Goal: Information Seeking & Learning: Learn about a topic

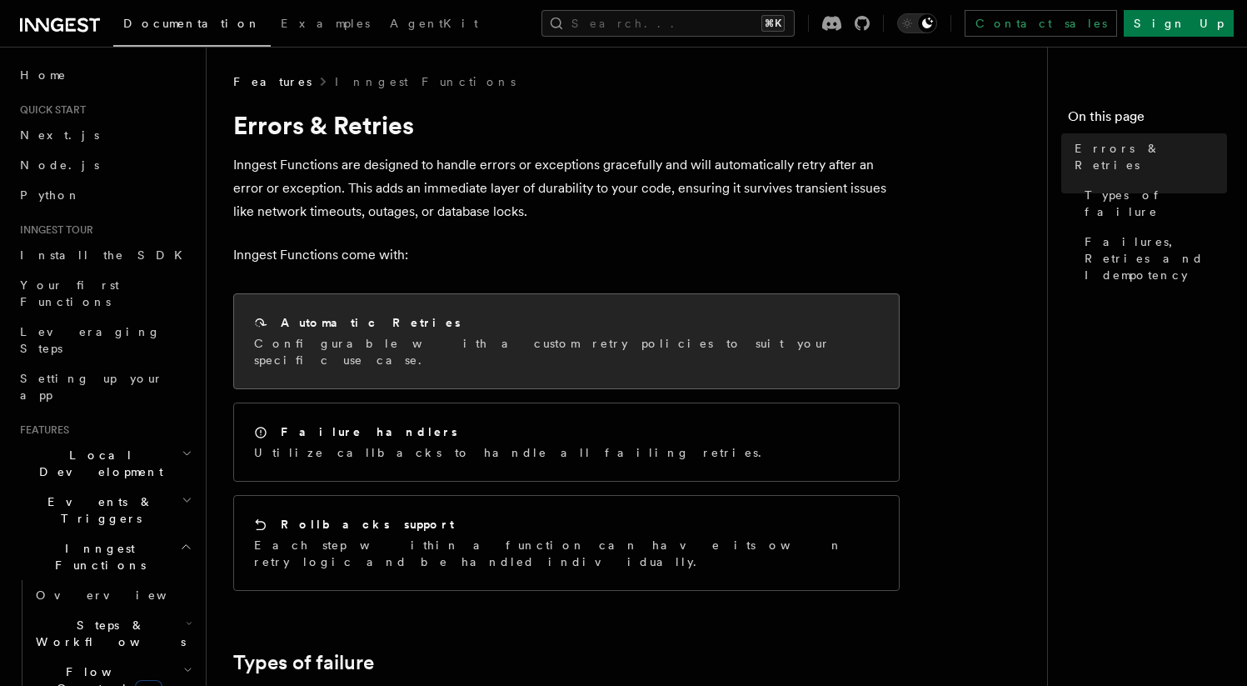
click at [321, 333] on div "Automatic Retries Configurable with a custom retry policies to suit your specif…" at bounding box center [566, 341] width 625 height 54
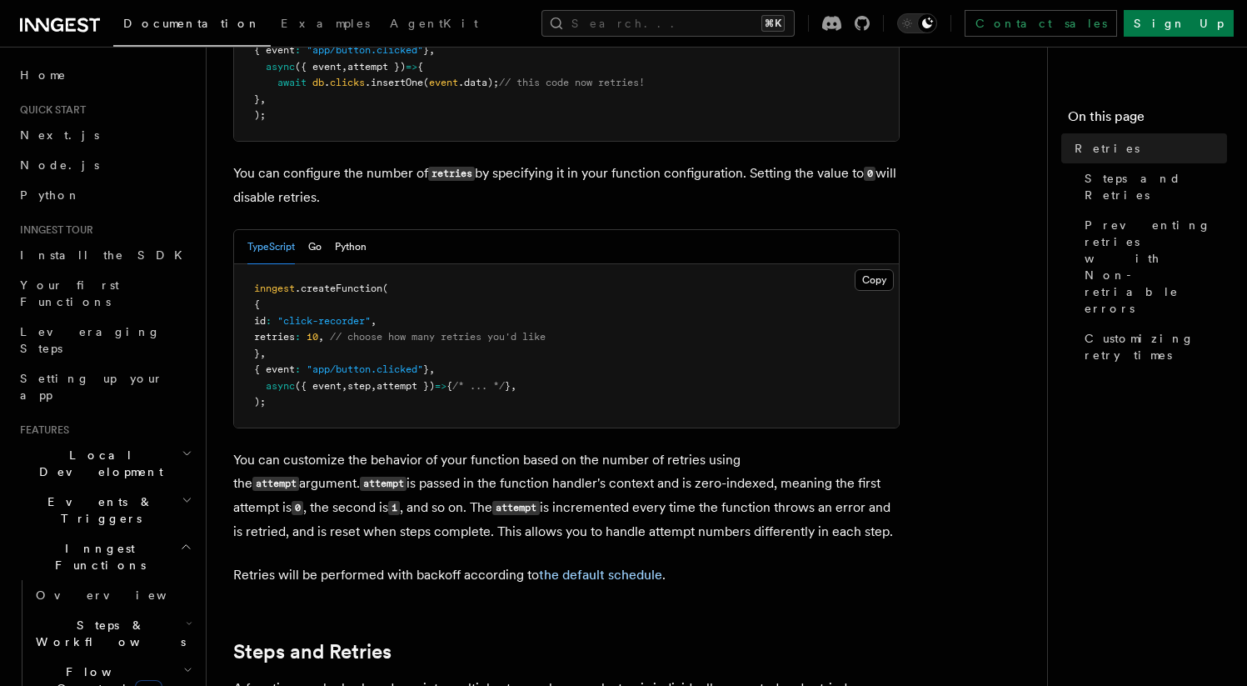
scroll to position [402, 0]
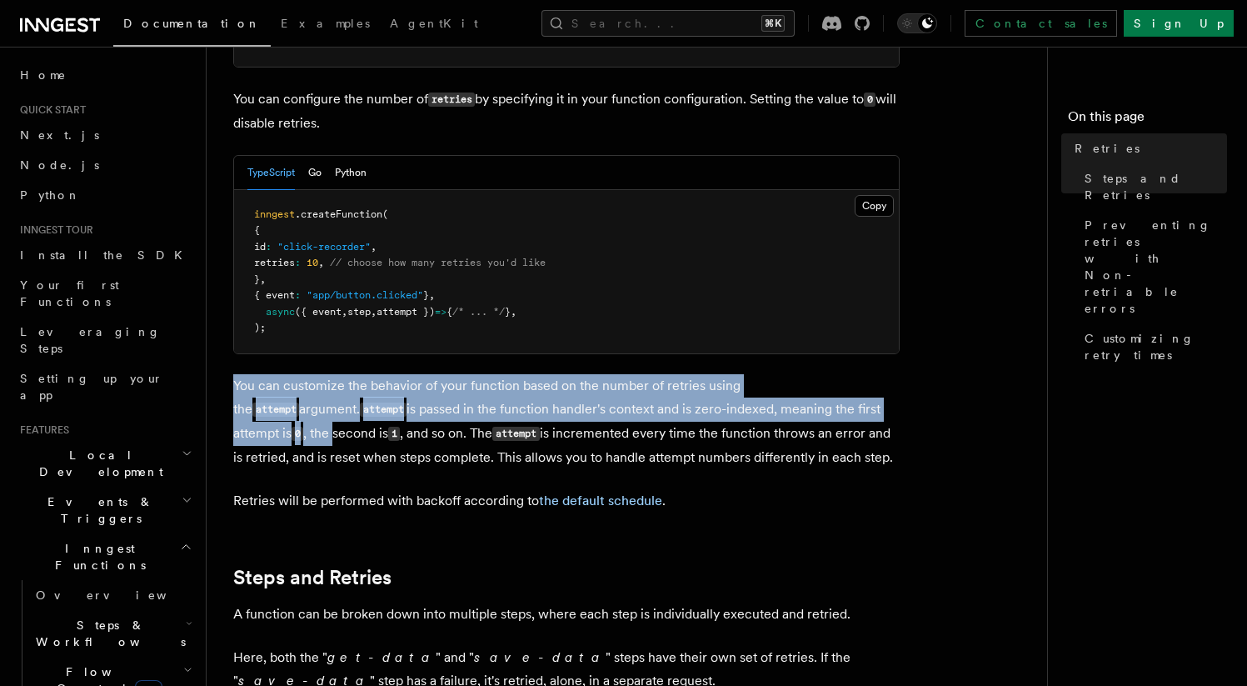
drag, startPoint x: 225, startPoint y: 342, endPoint x: 228, endPoint y: 413, distance: 70.9
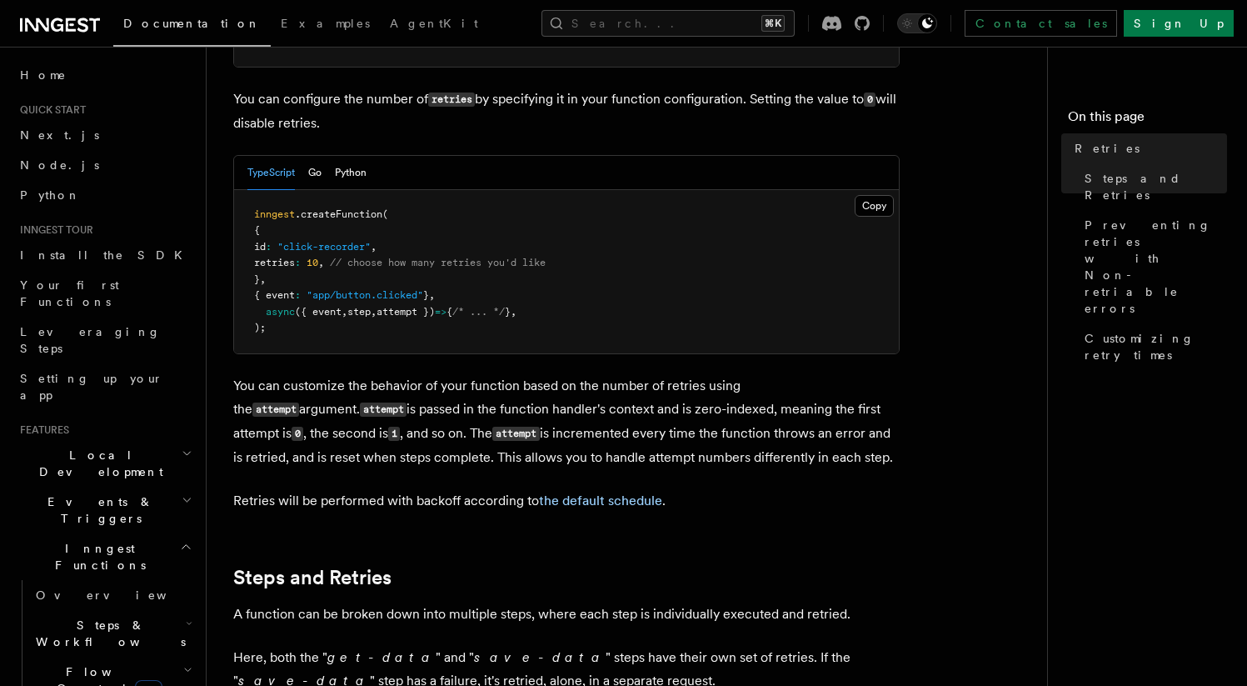
click at [236, 428] on p "You can customize the behavior of your function based on the number of retries …" at bounding box center [566, 421] width 667 height 95
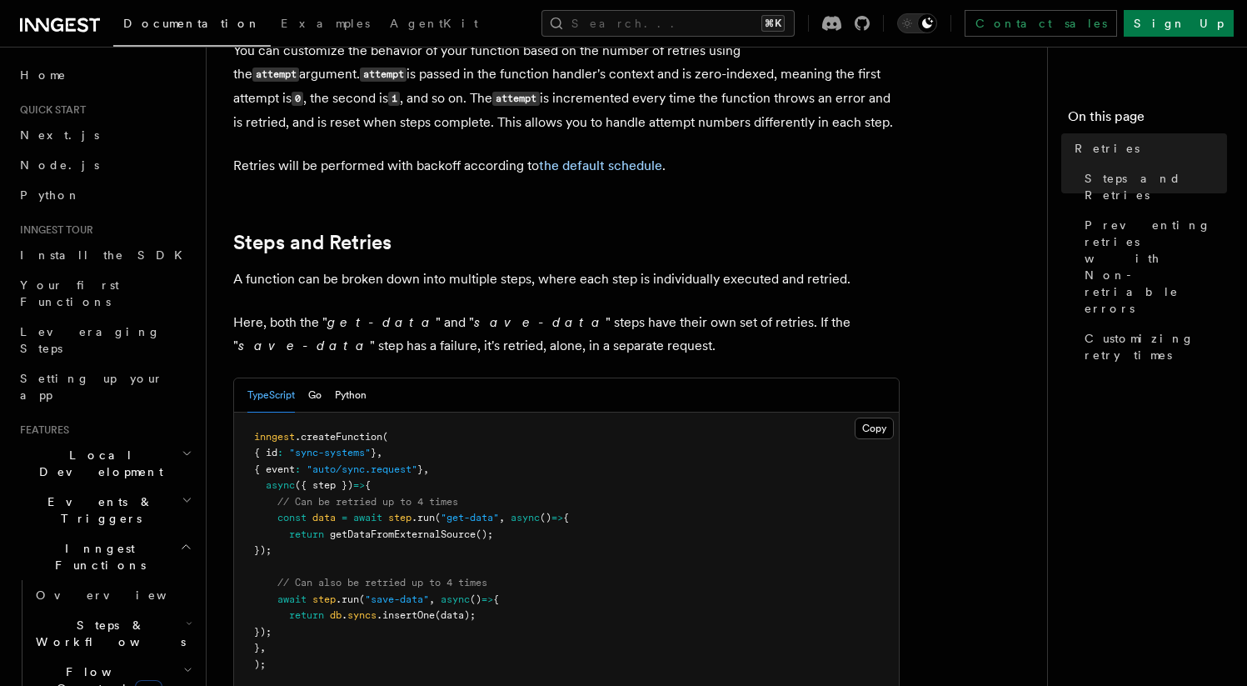
scroll to position [748, 0]
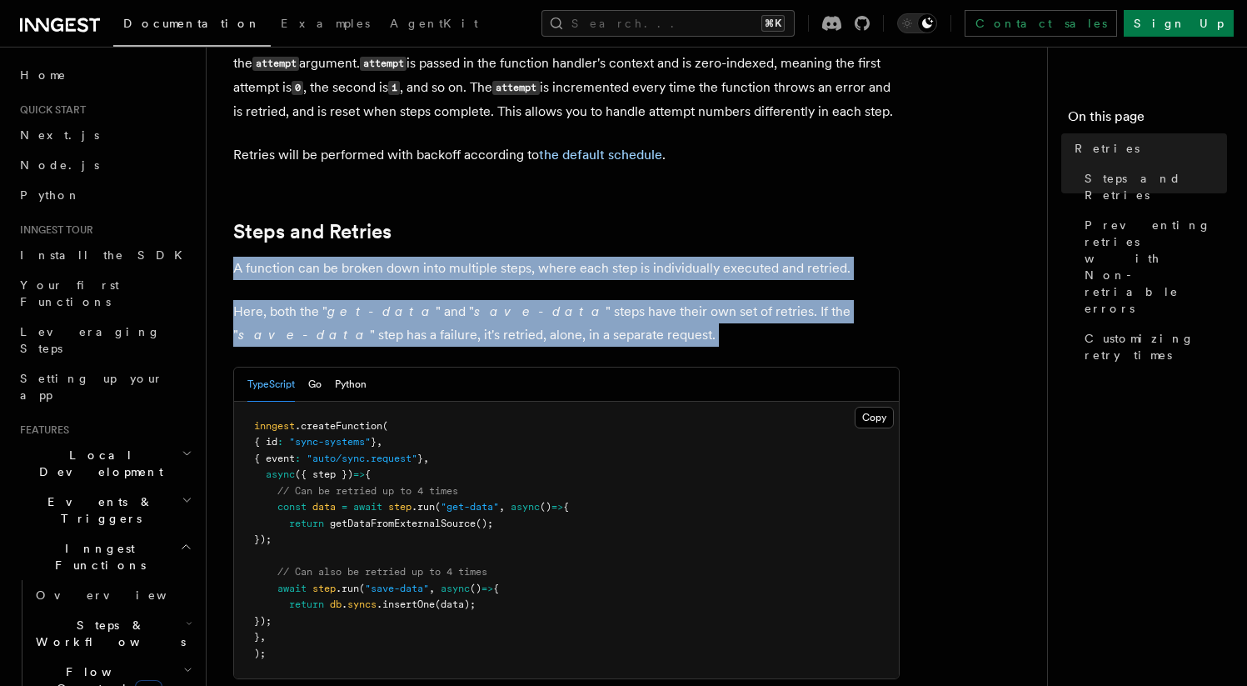
drag, startPoint x: 235, startPoint y: 251, endPoint x: 217, endPoint y: 329, distance: 80.3
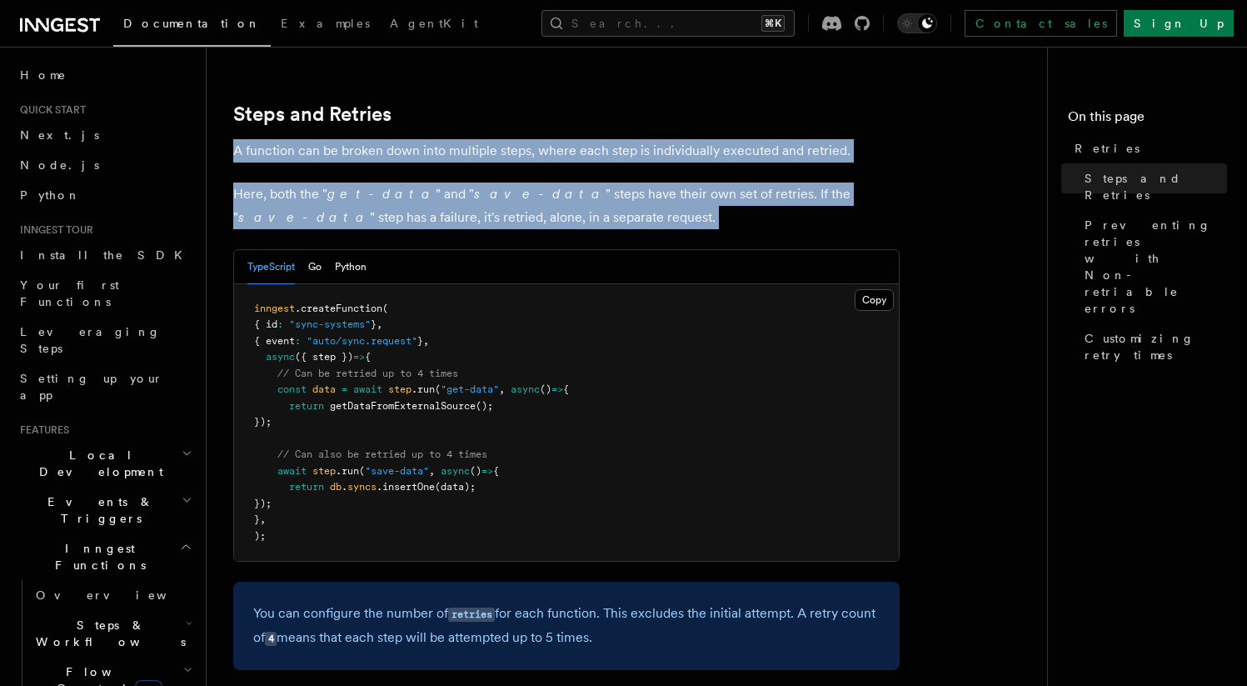
scroll to position [887, 0]
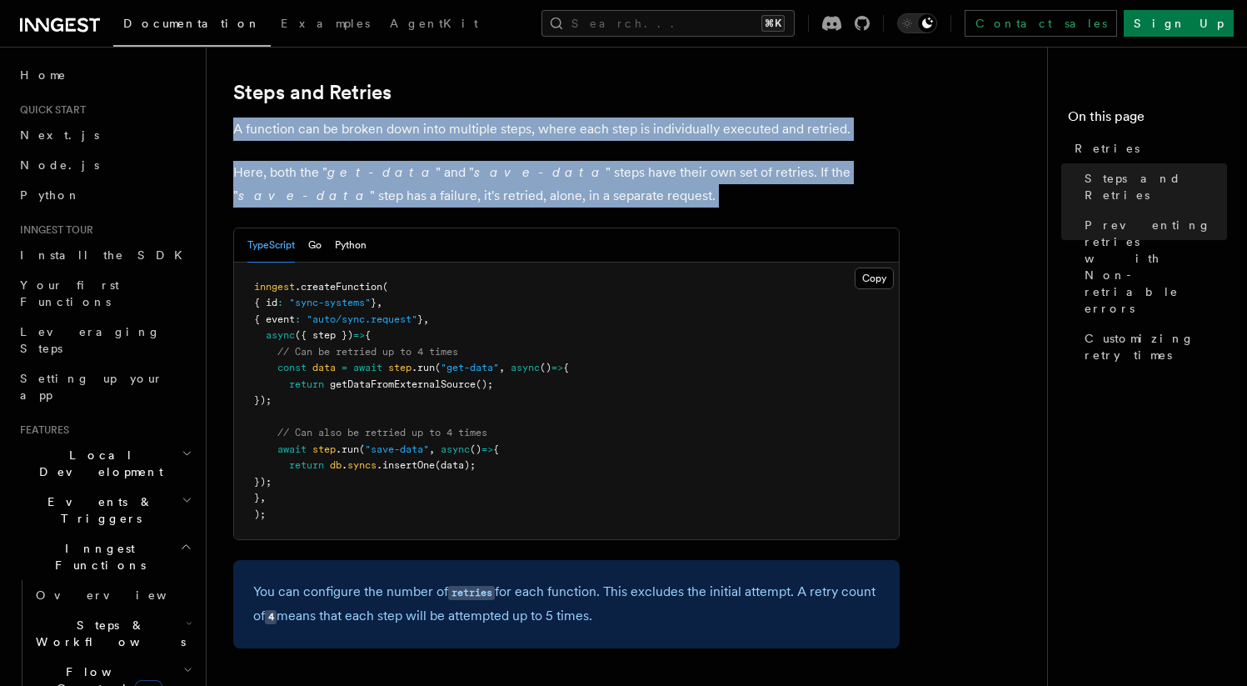
drag, startPoint x: 600, startPoint y: 572, endPoint x: 840, endPoint y: 590, distance: 240.6
click at [840, 590] on p "You can configure the number of retries for each function. This excludes the in…" at bounding box center [566, 604] width 627 height 48
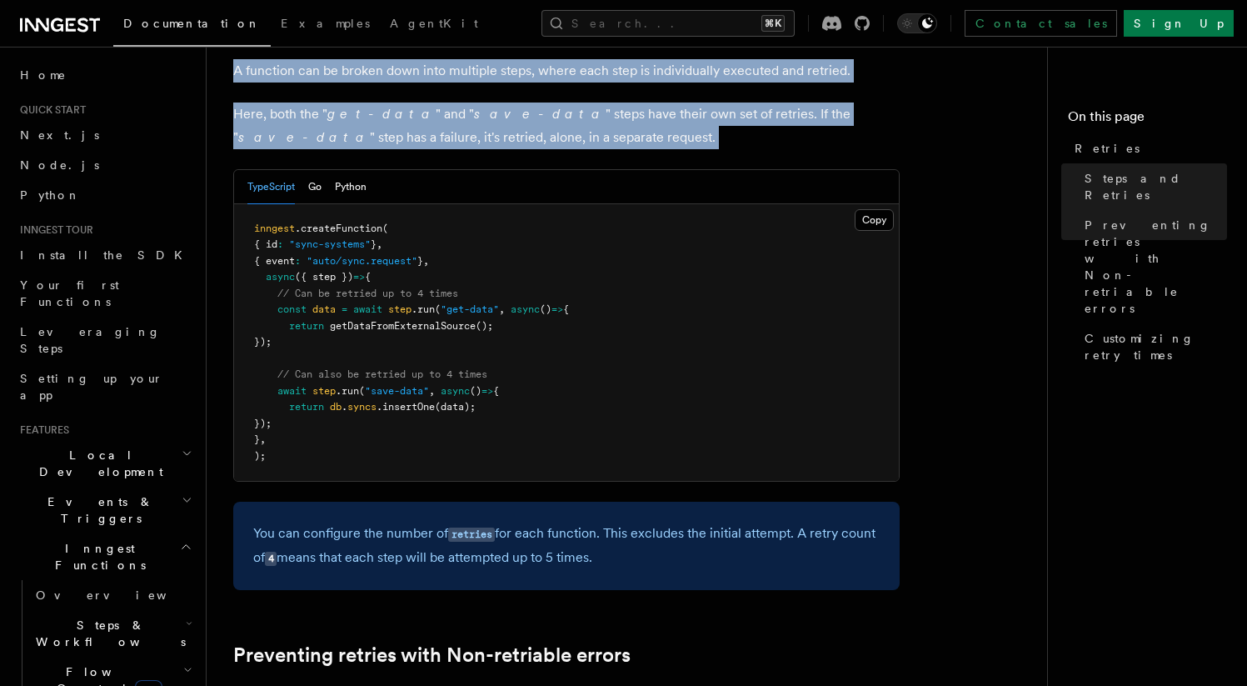
scroll to position [1002, 0]
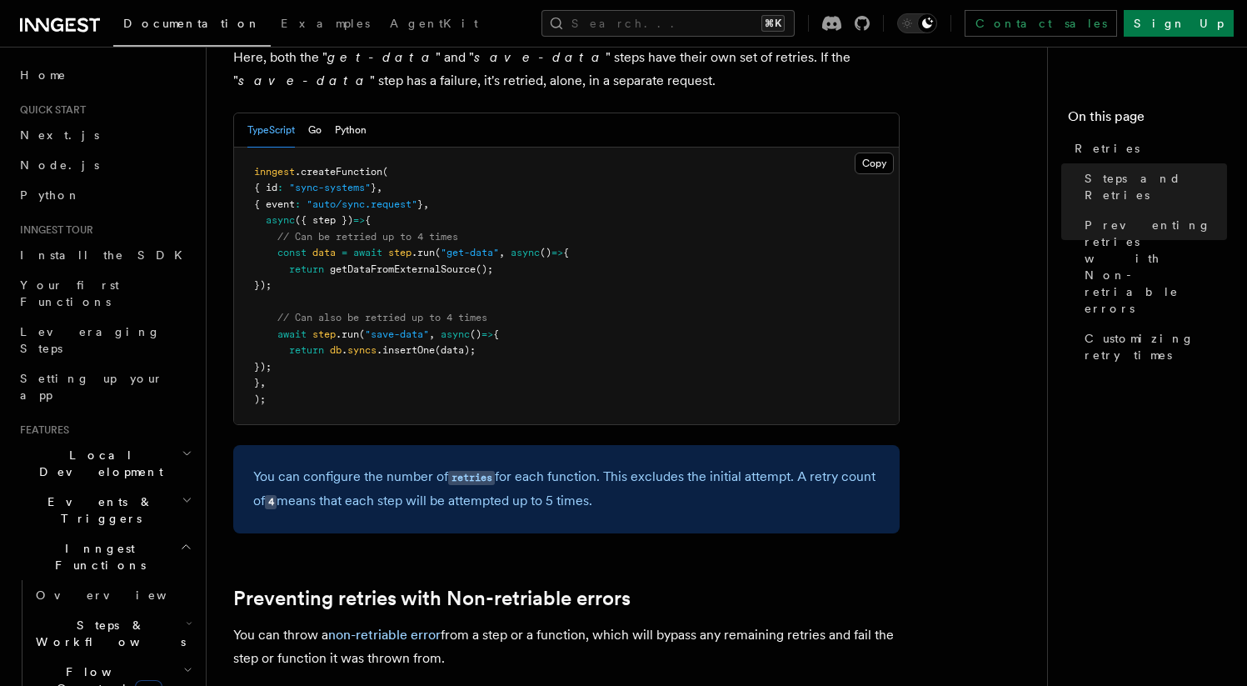
click at [665, 587] on h2 "Preventing retries with Non-retriable errors" at bounding box center [566, 598] width 667 height 23
drag, startPoint x: 320, startPoint y: 451, endPoint x: 400, endPoint y: 454, distance: 80.1
click at [323, 465] on p "You can configure the number of retries for each function. This excludes the in…" at bounding box center [566, 489] width 627 height 48
drag, startPoint x: 449, startPoint y: 459, endPoint x: 486, endPoint y: 457, distance: 36.7
click at [472, 465] on p "You can configure the number of retries for each function. This excludes the in…" at bounding box center [566, 489] width 627 height 48
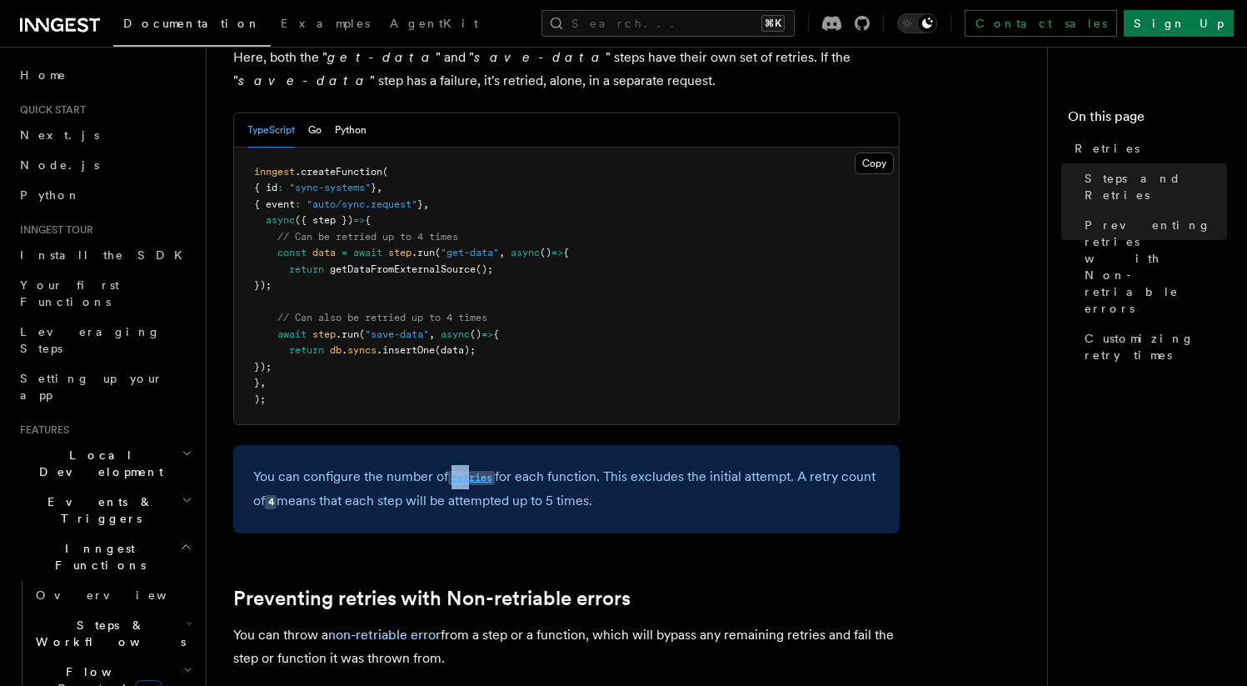
click at [477, 471] on code "retries" at bounding box center [471, 478] width 47 height 14
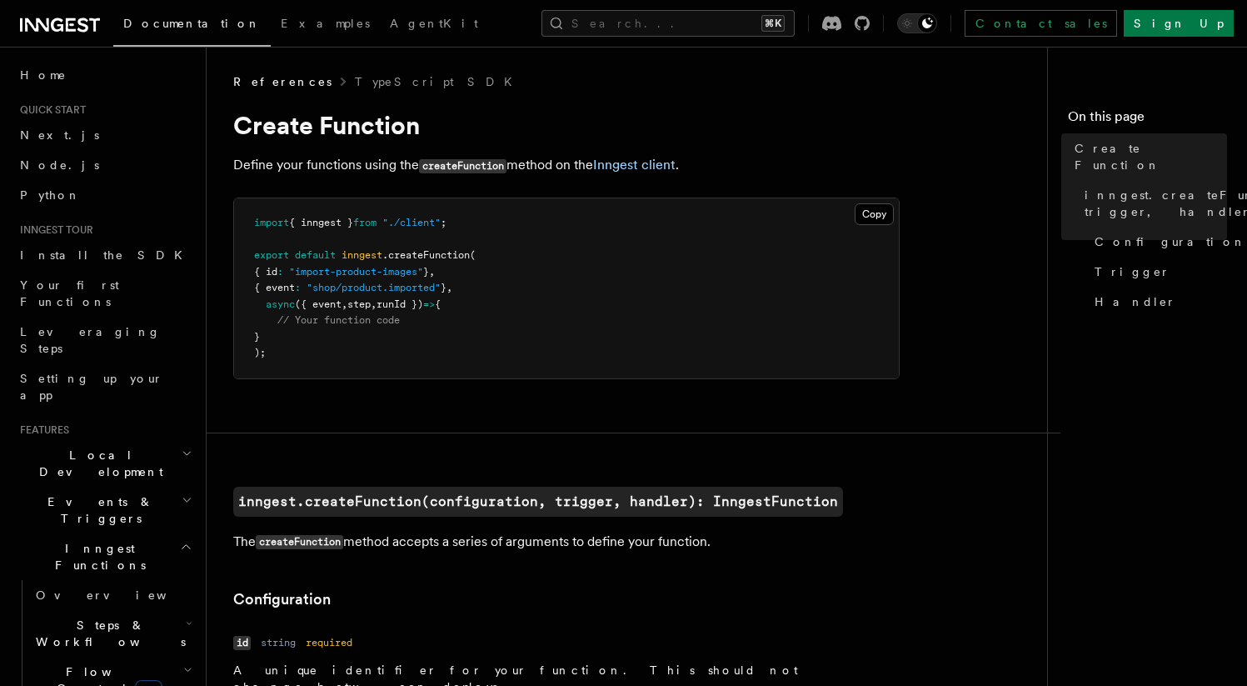
scroll to position [1002, 0]
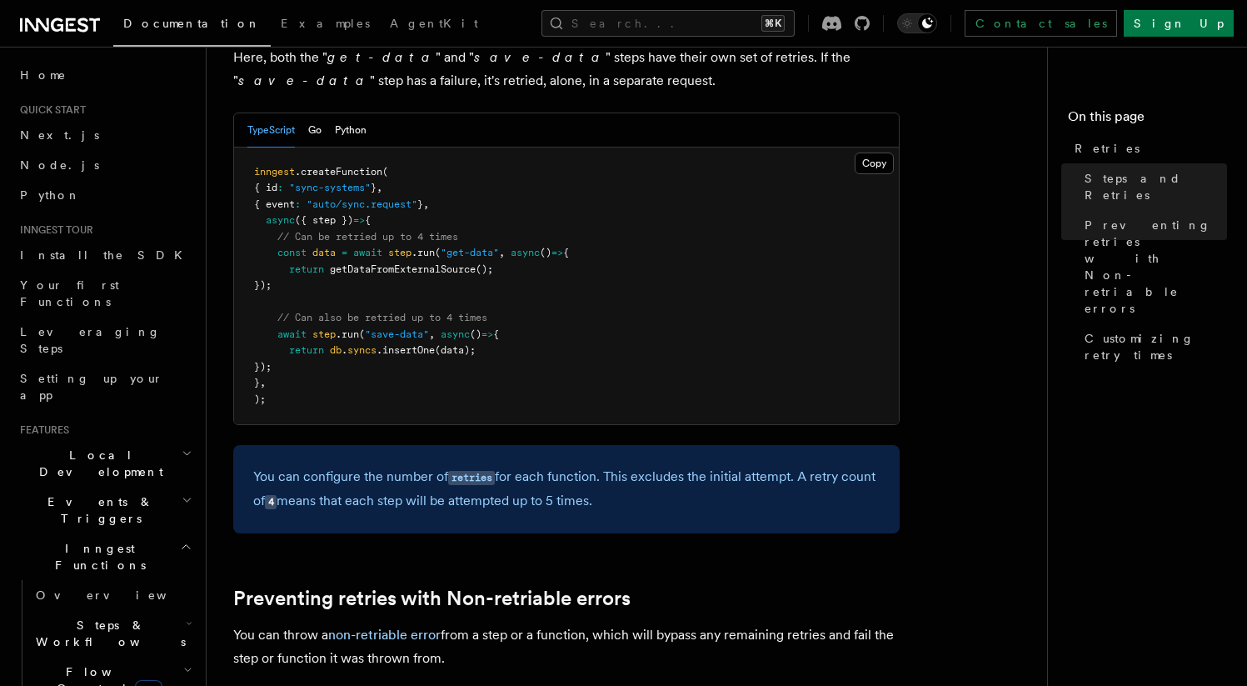
drag, startPoint x: 607, startPoint y: 458, endPoint x: 718, endPoint y: 477, distance: 112.3
click at [718, 477] on p "You can configure the number of retries for each function. This excludes the in…" at bounding box center [566, 489] width 627 height 48
click at [470, 471] on code "retries" at bounding box center [471, 478] width 47 height 14
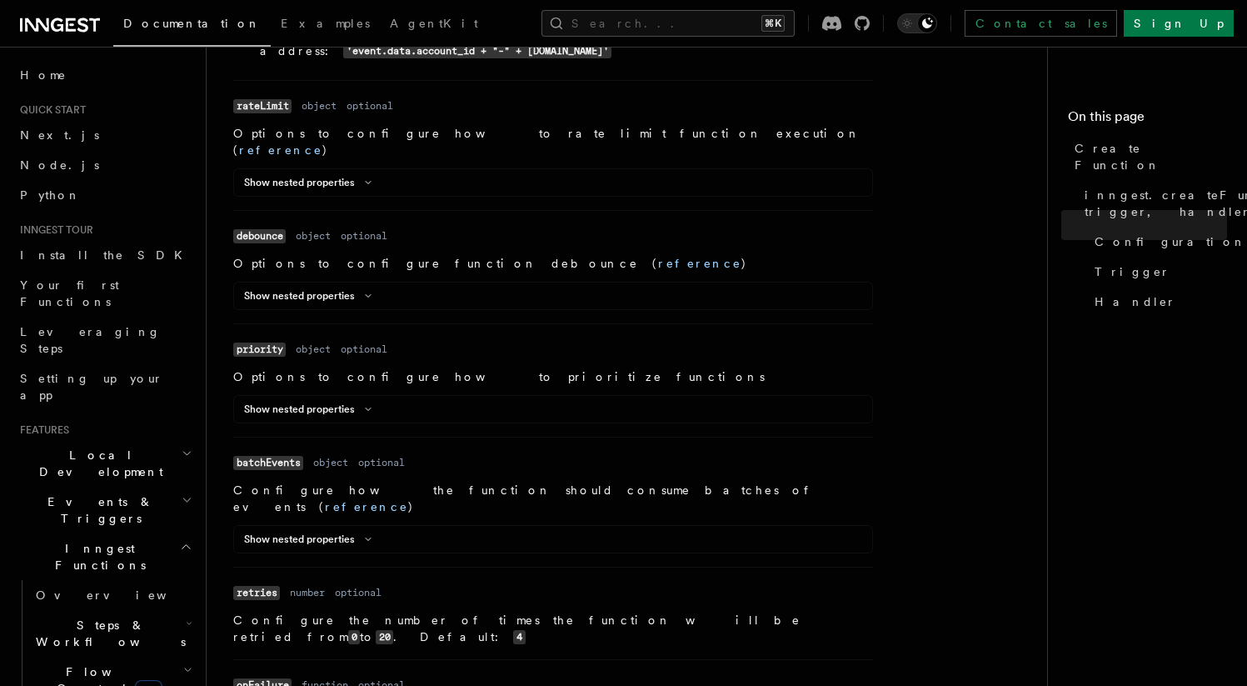
scroll to position [1342, 0]
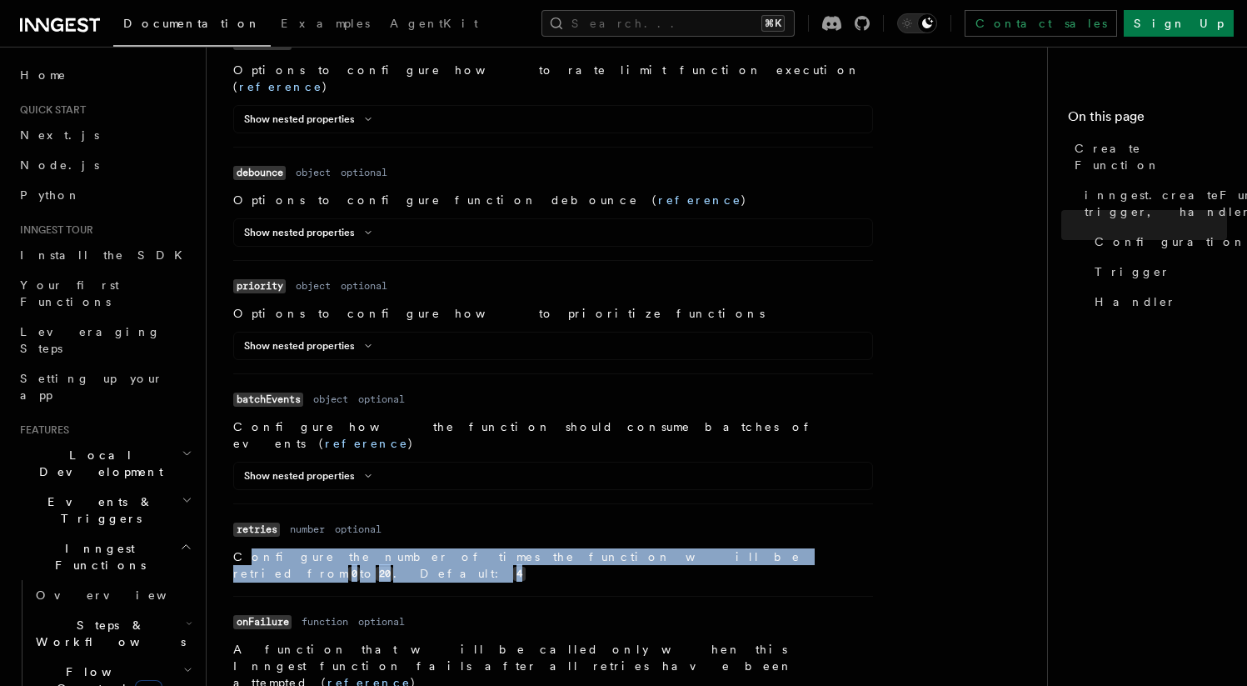
drag, startPoint x: 238, startPoint y: 372, endPoint x: 699, endPoint y: 376, distance: 460.8
click at [699, 548] on p "Configure the number of times the function will be retried from 0 to 20 . Defau…" at bounding box center [553, 565] width 640 height 34
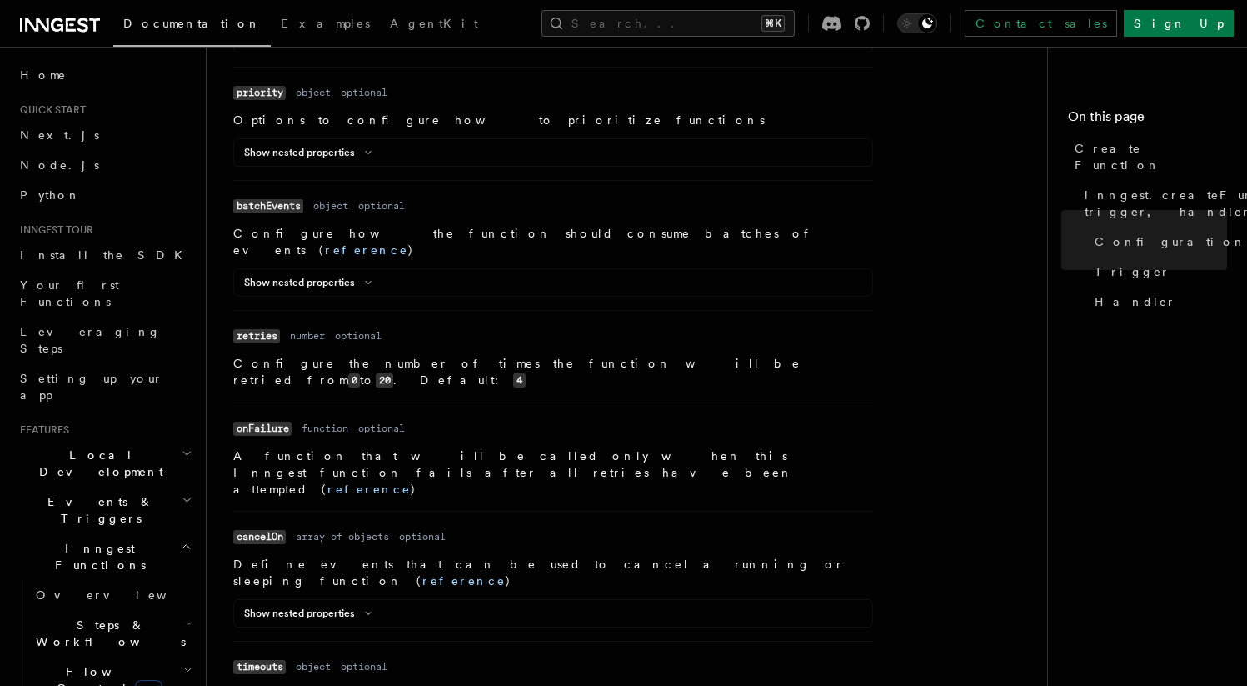
scroll to position [1634, 0]
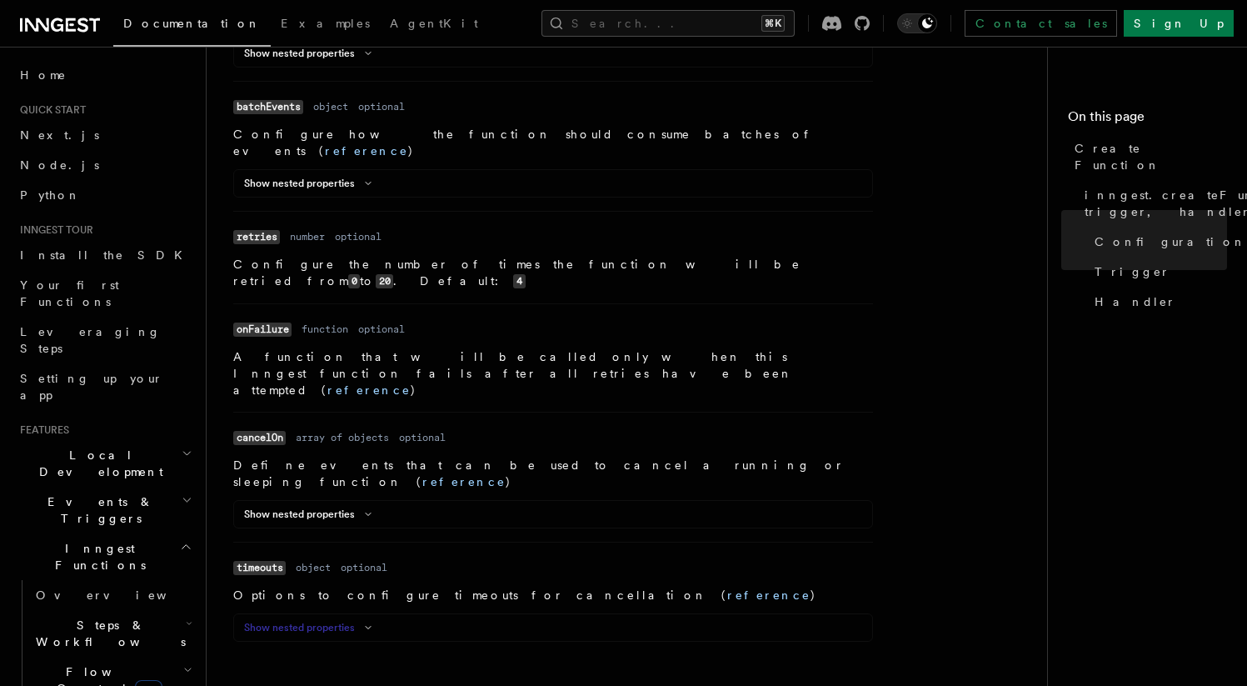
click at [333, 621] on button "Show nested properties" at bounding box center [311, 627] width 134 height 13
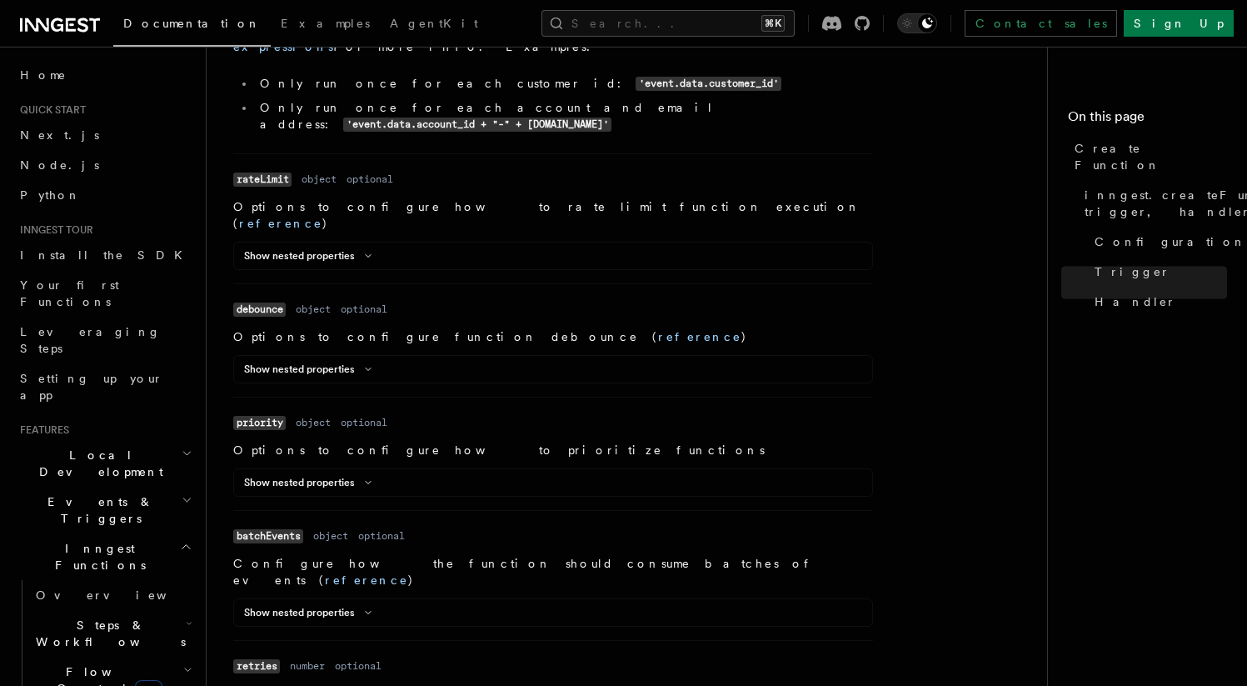
scroll to position [0, 0]
